Goal: Navigation & Orientation: Find specific page/section

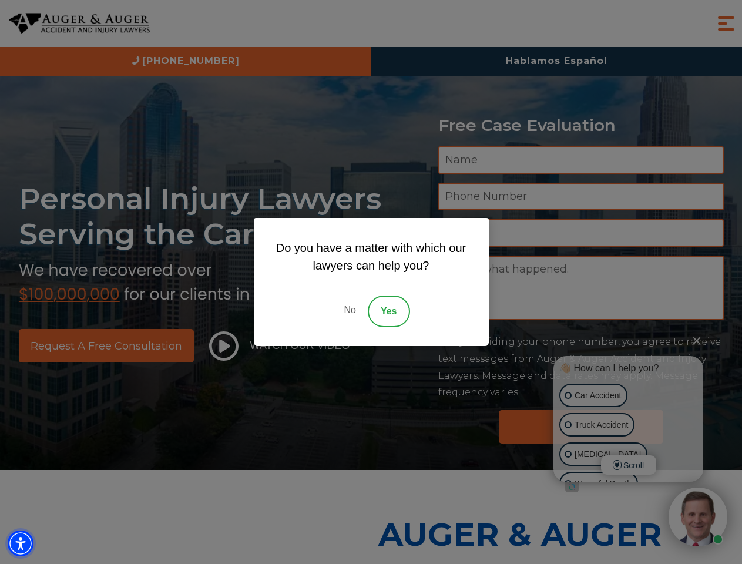
click at [21, 543] on img "Accessibility Menu" at bounding box center [21, 544] width 26 height 26
